Goal: Transaction & Acquisition: Obtain resource

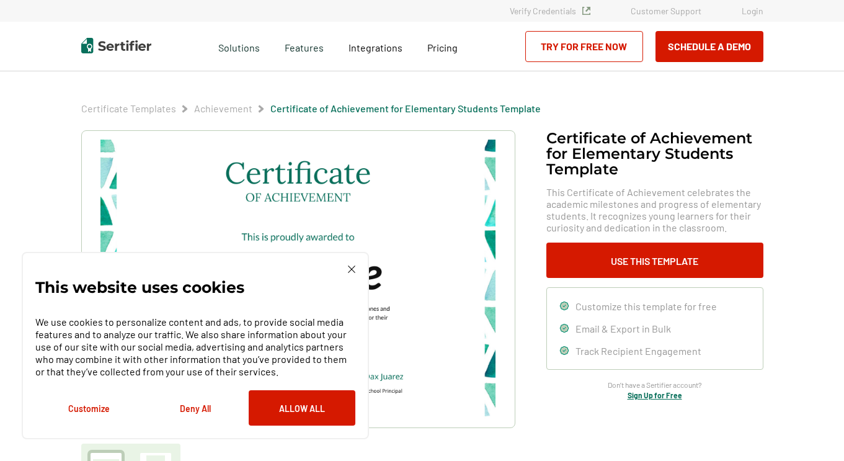
click at [351, 268] on img at bounding box center [351, 269] width 7 height 7
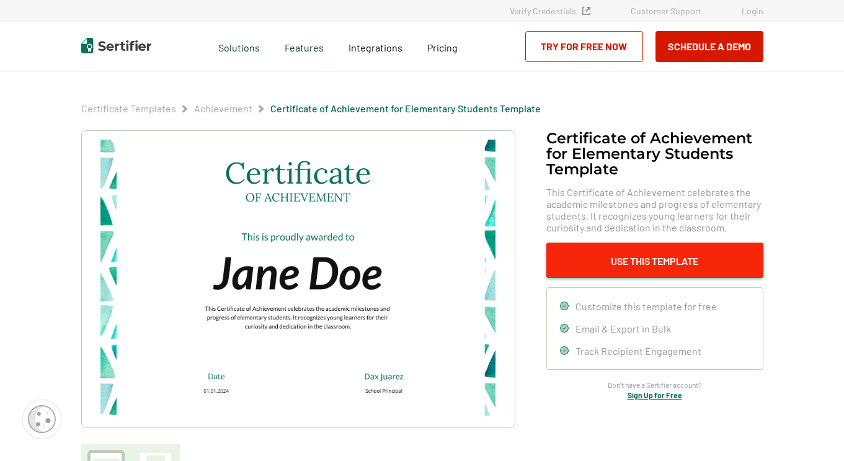
click at [607, 265] on button "Use This Template" at bounding box center [655, 260] width 217 height 35
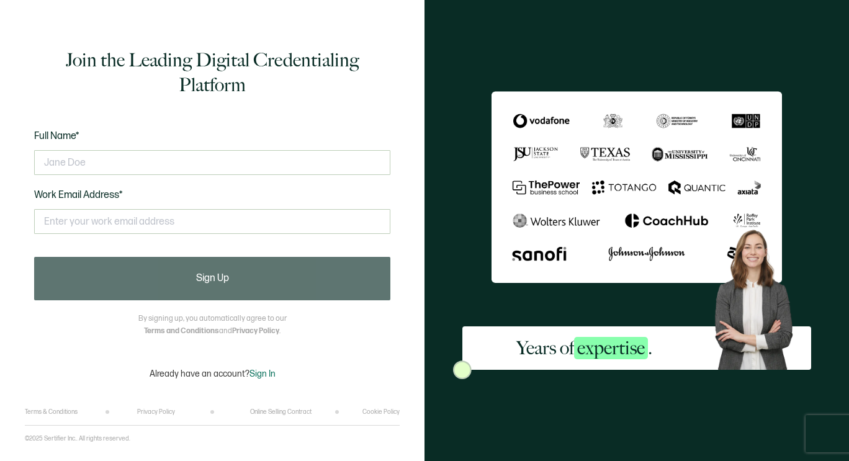
click at [848, 73] on div "Years of expertise ." at bounding box center [636, 230] width 424 height 461
drag, startPoint x: 848, startPoint y: 73, endPoint x: 615, endPoint y: 61, distance: 233.0
click at [615, 61] on div "Years of expertise ." at bounding box center [636, 230] width 424 height 461
click at [473, 108] on div "Years of expertise ." at bounding box center [636, 230] width 424 height 461
